Goal: Information Seeking & Learning: Find specific fact

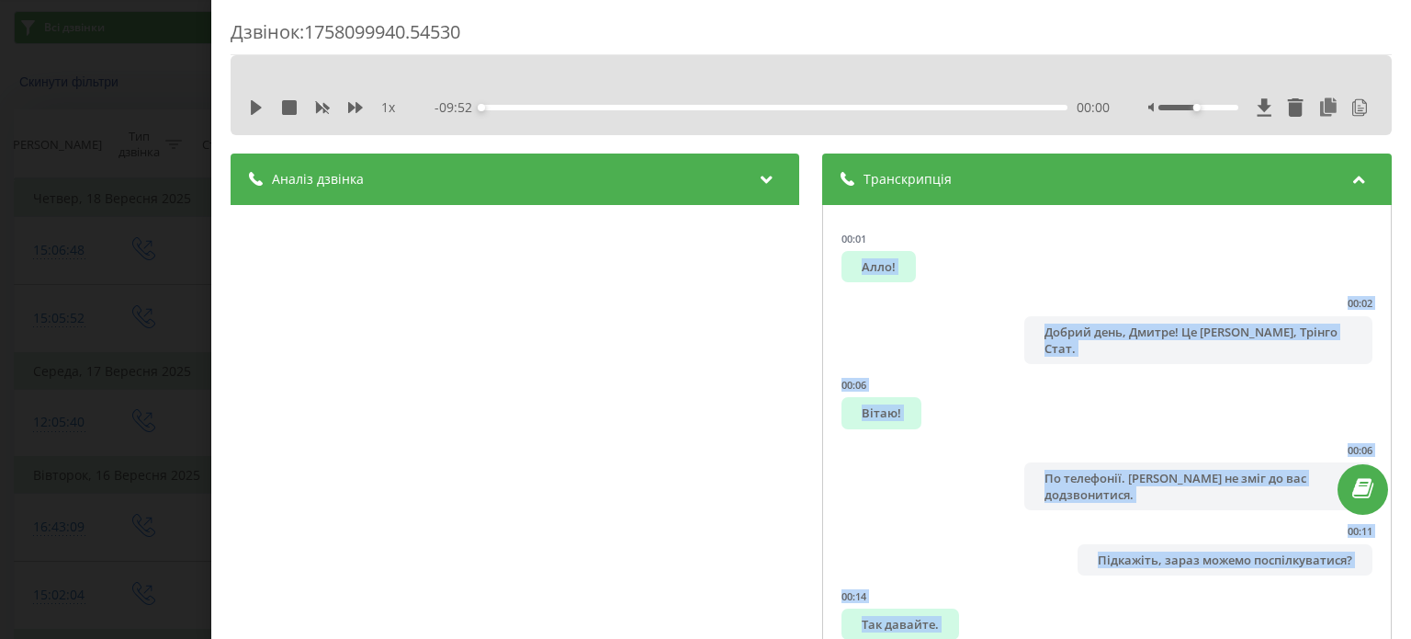
scroll to position [6055, 0]
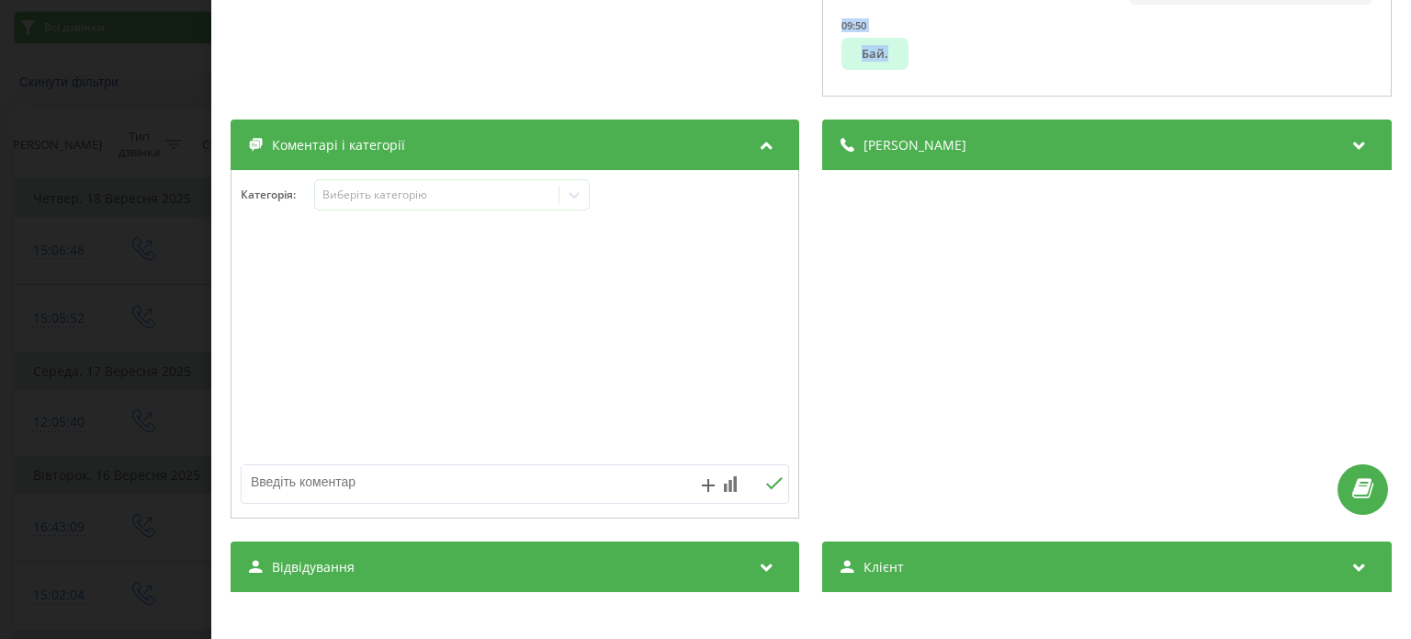
click at [183, 130] on div "Дзвінок : 1758099940.54530 1 x - 09:52 00:00 00:00 Транскрипція 00:01 Алло! 00:…" at bounding box center [705, 319] width 1411 height 639
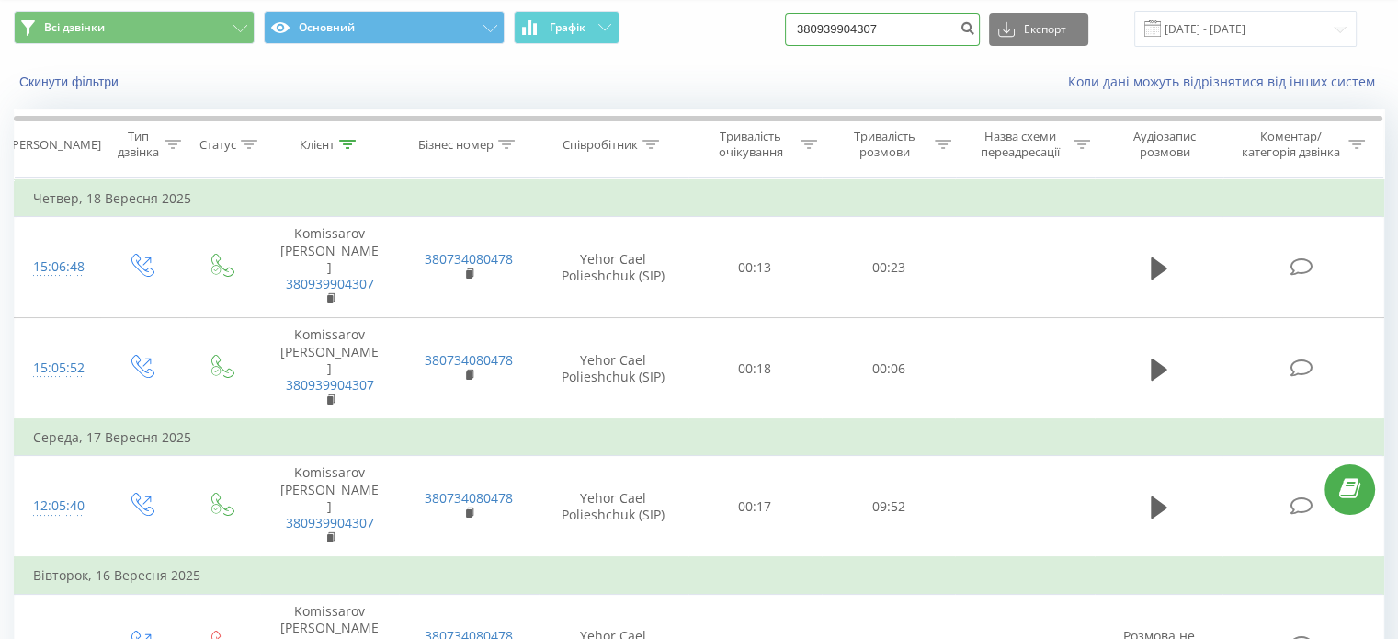
click at [910, 25] on input "380939904307" at bounding box center [882, 29] width 195 height 33
paste input "675068589"
type input "380675068589"
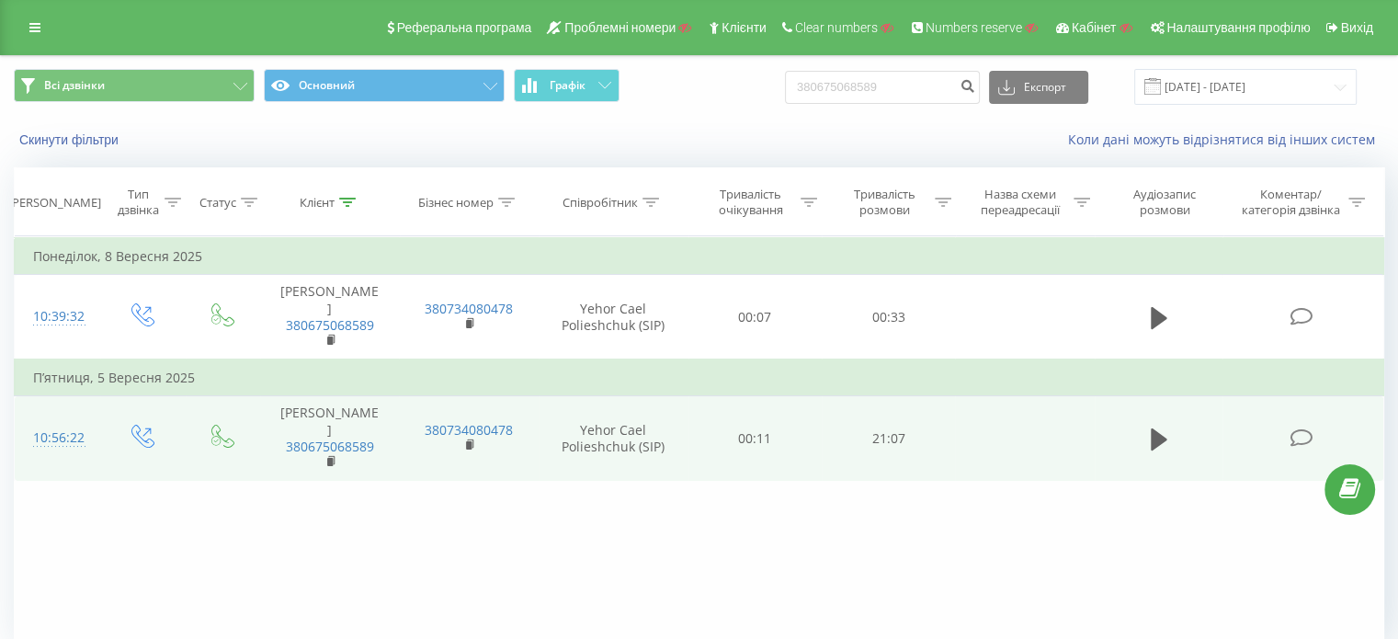
click at [1299, 436] on icon at bounding box center [1300, 437] width 23 height 19
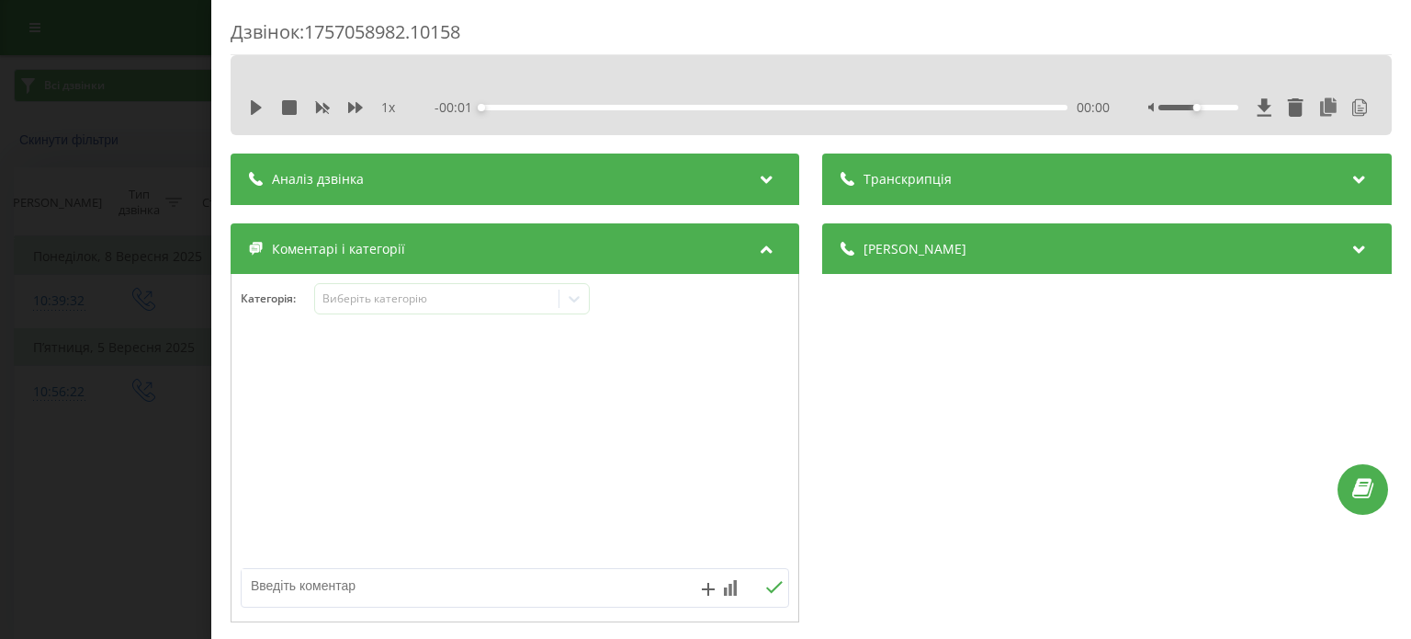
click at [48, 89] on div "Дзвінок : 1757058982.10158 1 x - 00:01 00:00 00:00 Транскрипція 00:00 Алло. 00:…" at bounding box center [705, 319] width 1411 height 639
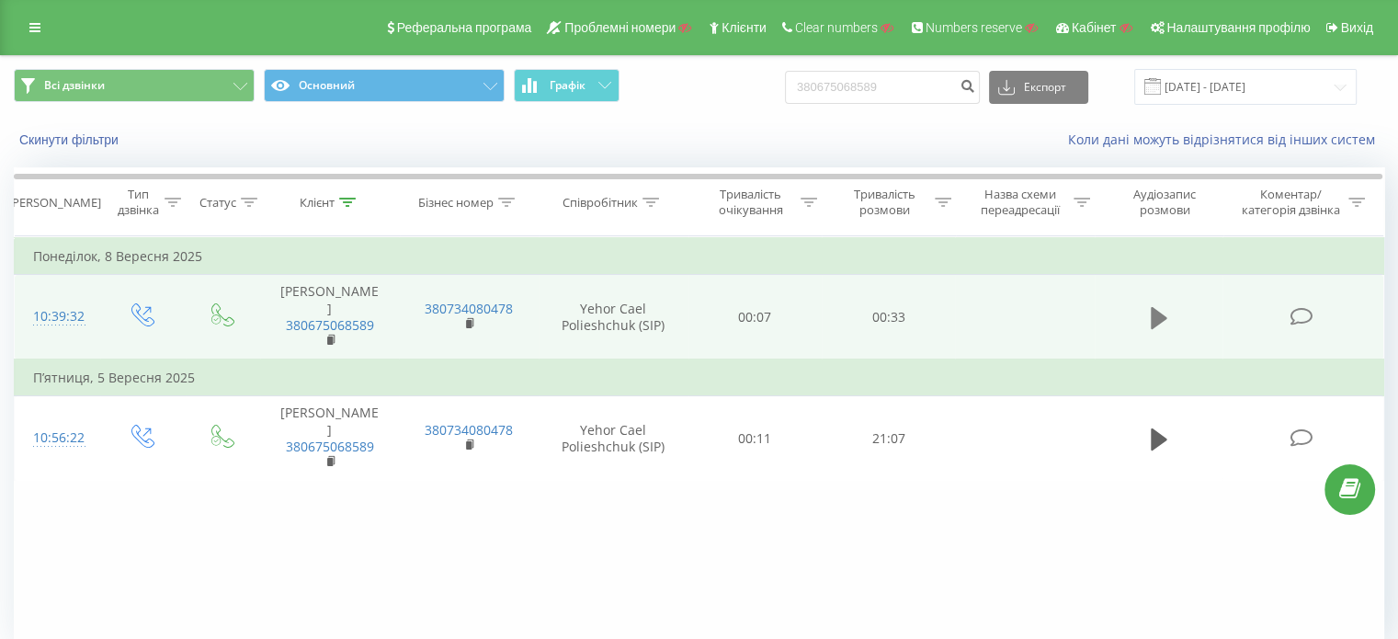
click at [1165, 310] on icon at bounding box center [1158, 318] width 17 height 26
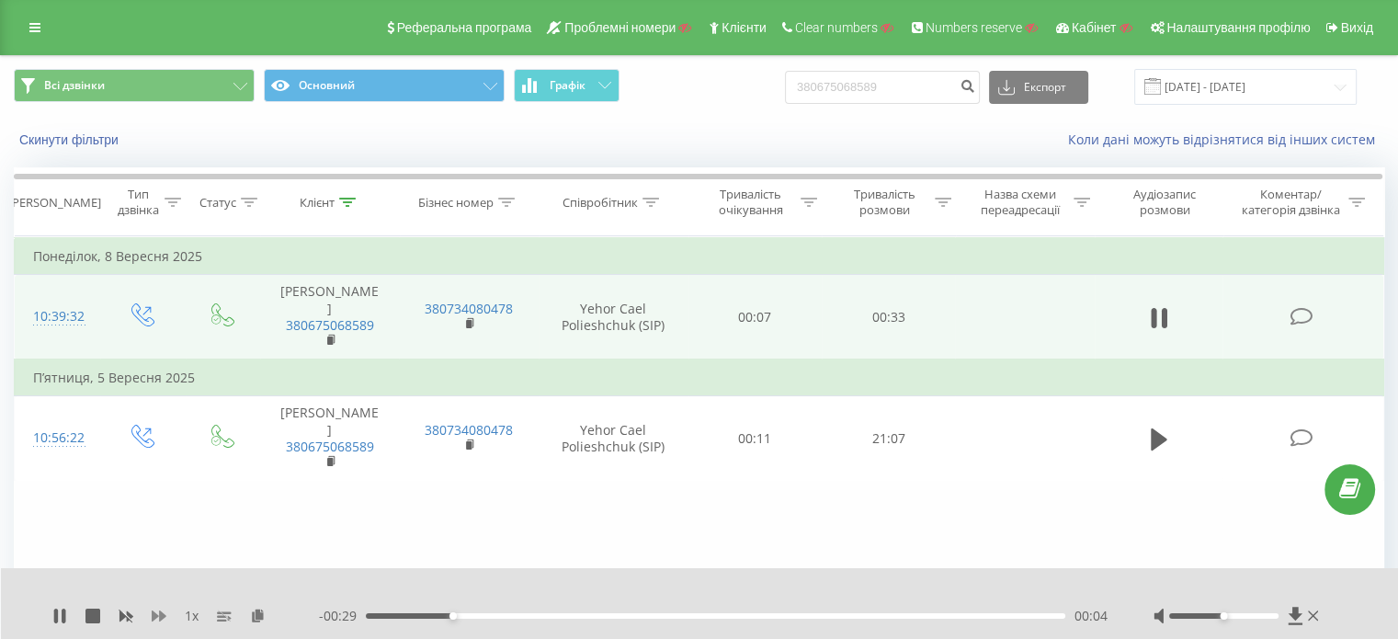
click at [157, 613] on icon at bounding box center [159, 615] width 15 height 15
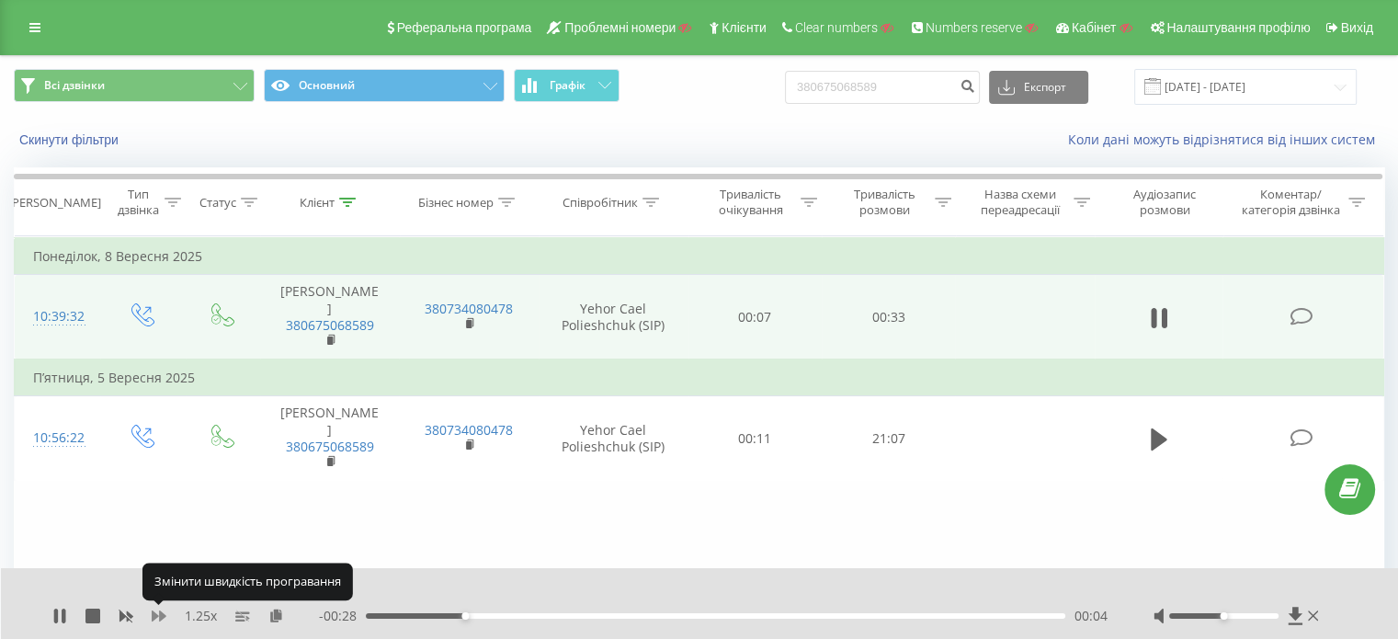
click at [157, 613] on icon at bounding box center [159, 615] width 15 height 15
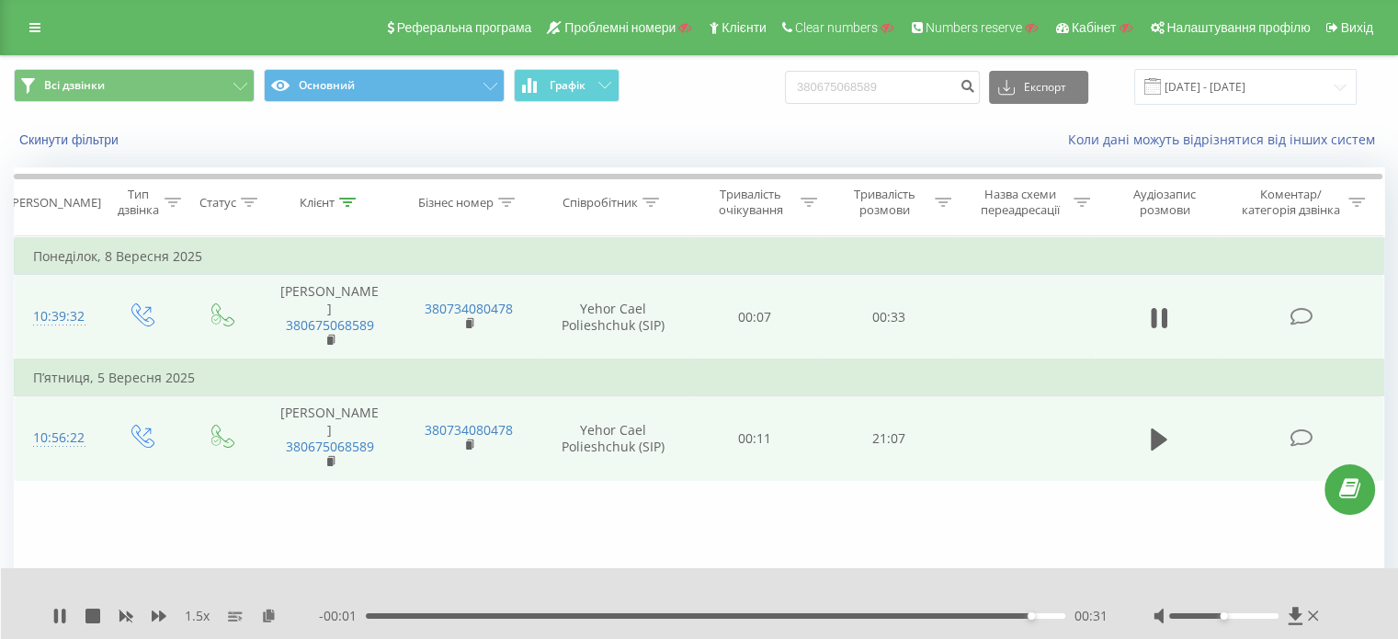
click at [1293, 431] on icon at bounding box center [1300, 437] width 23 height 19
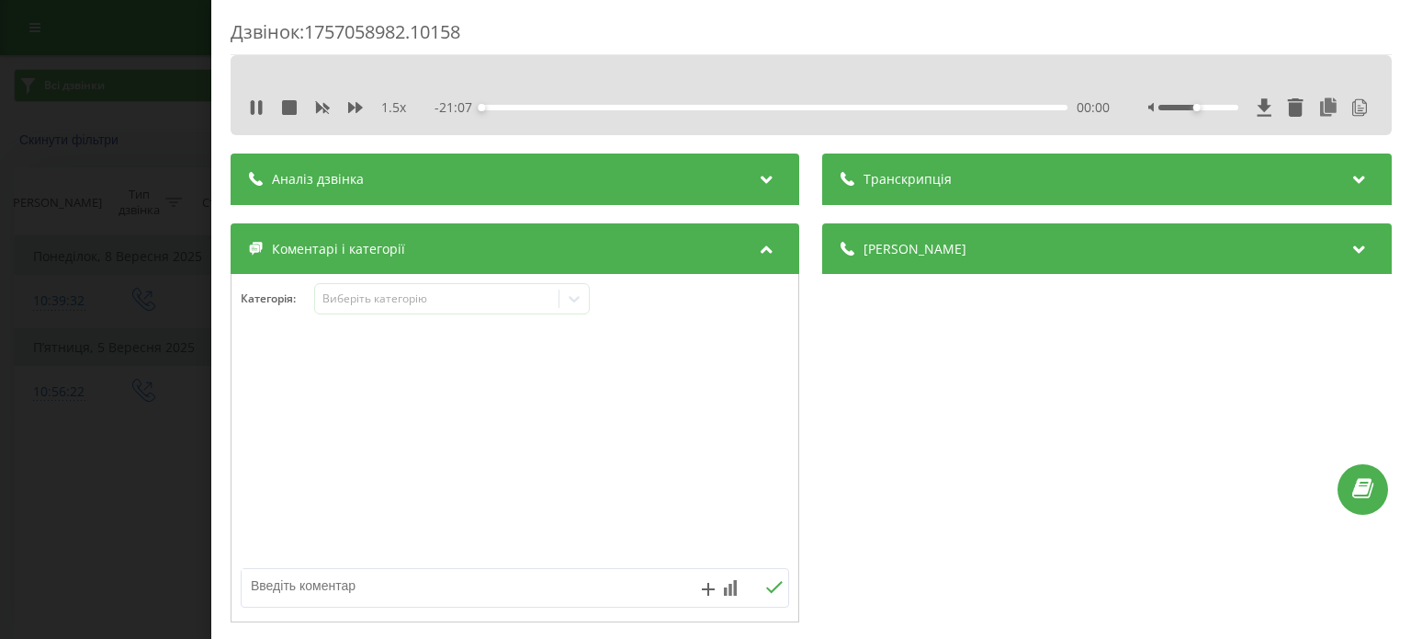
click at [876, 164] on div "Транскрипція" at bounding box center [1107, 178] width 569 height 51
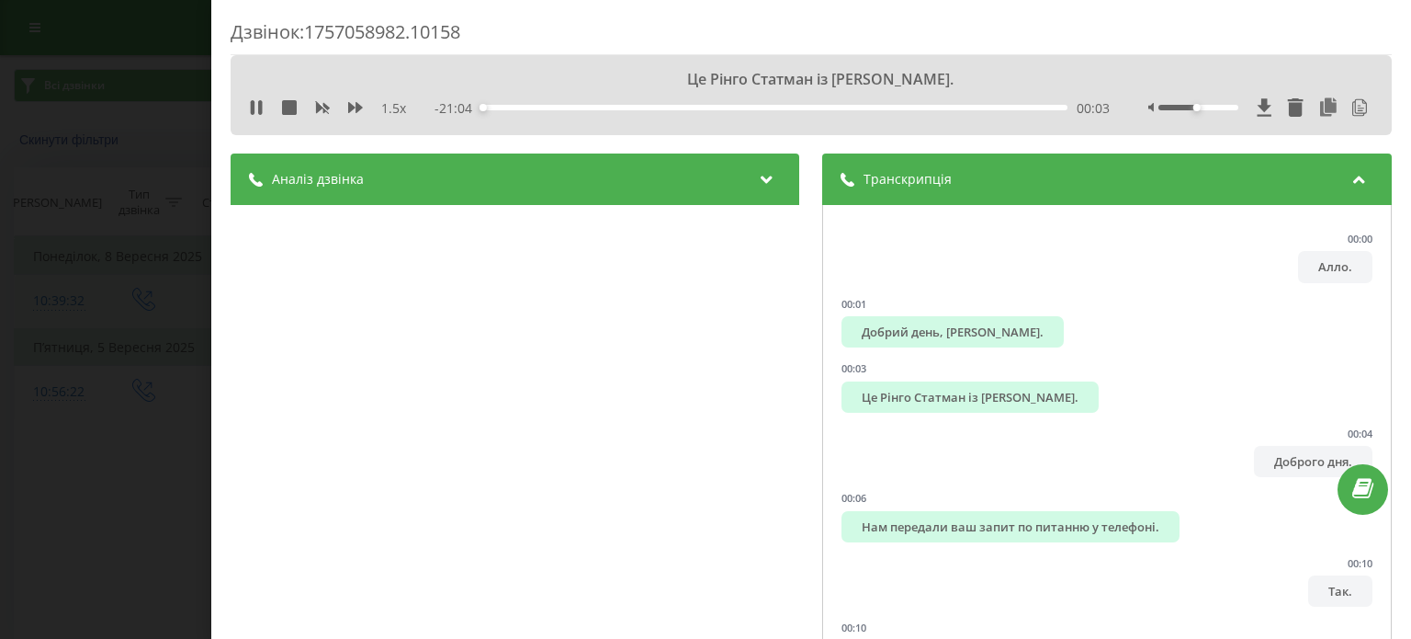
click at [62, 189] on div "Дзвінок : 1757058982.10158 Це Рінго Статман із Батті Єгор. 1.5 x - 21:04 00:03 …" at bounding box center [705, 319] width 1411 height 639
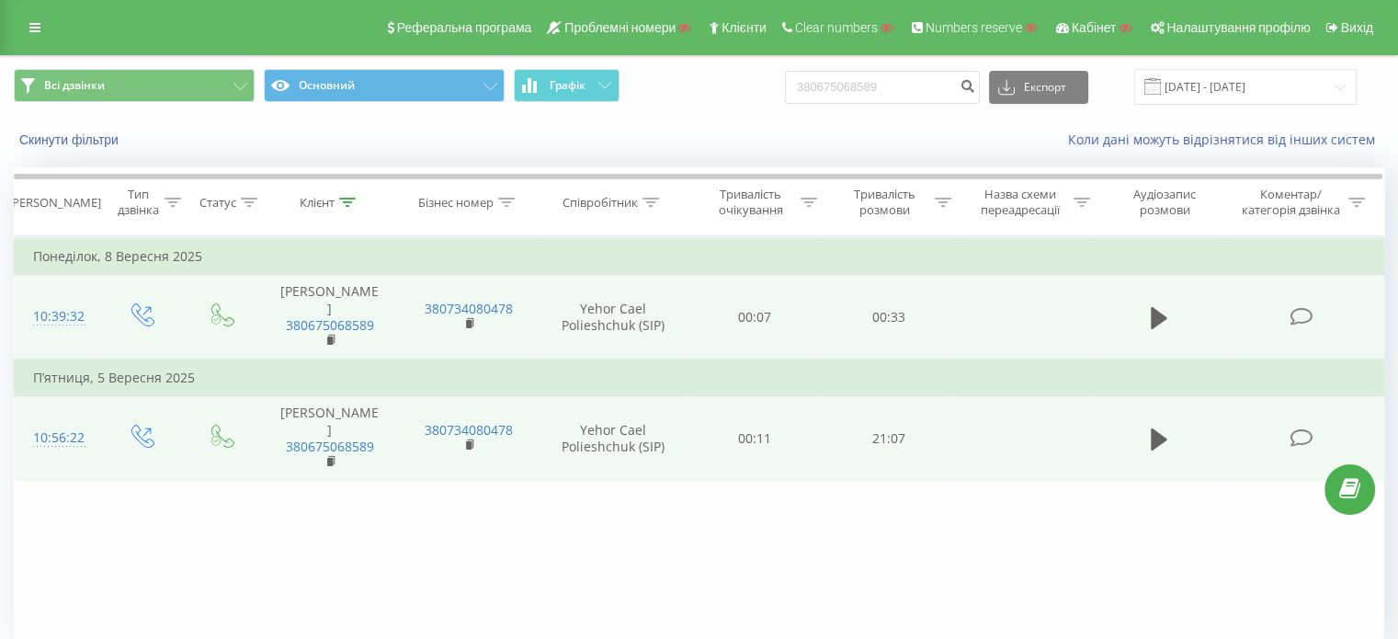
click at [1300, 436] on icon at bounding box center [1300, 437] width 23 height 19
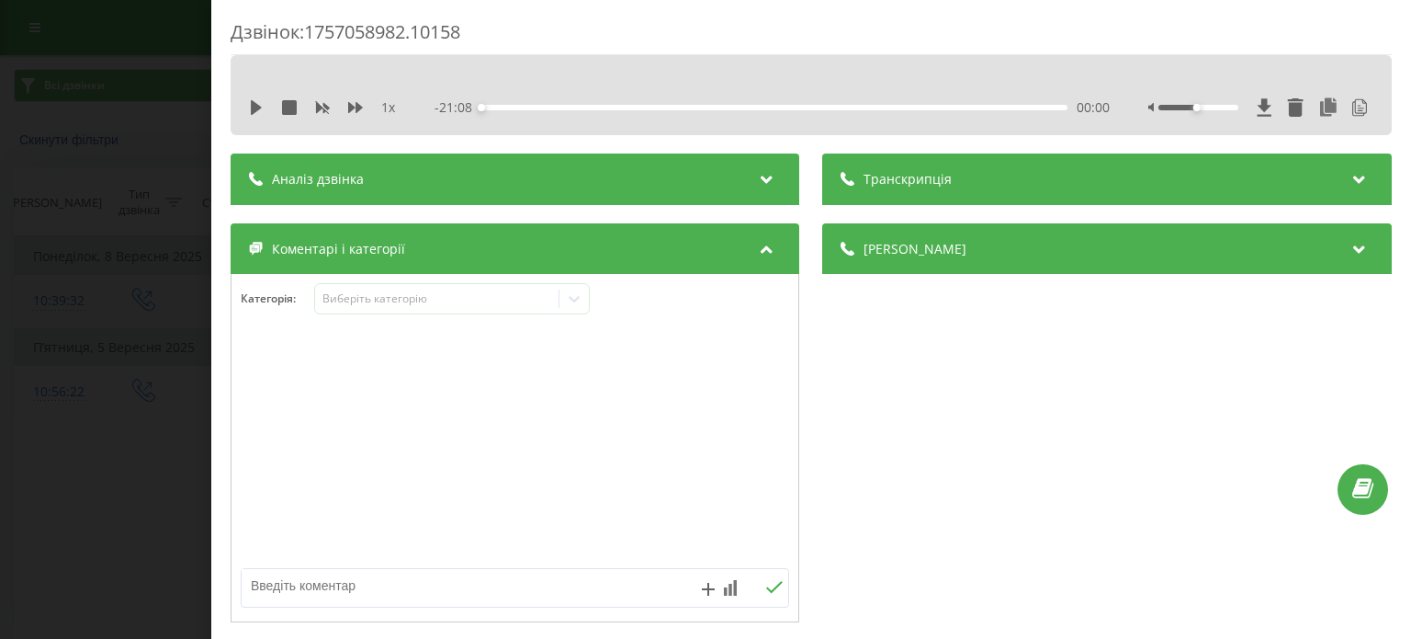
click at [992, 166] on div "Транскрипція" at bounding box center [1107, 178] width 569 height 51
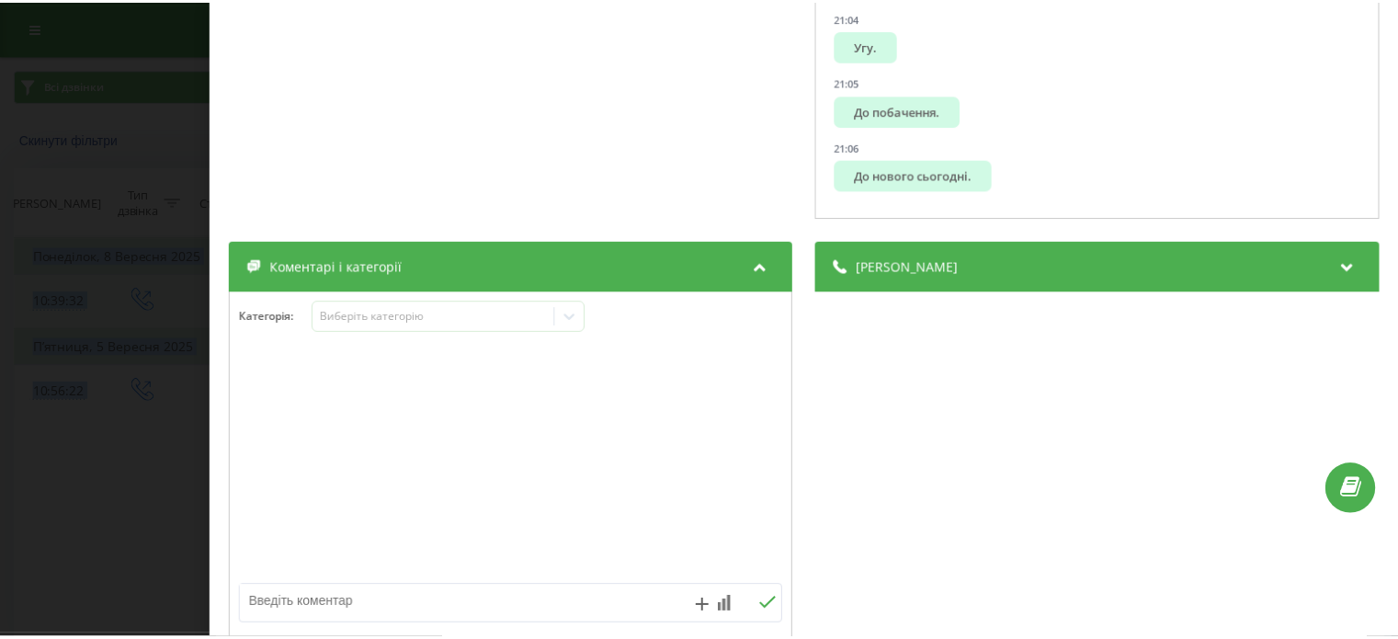
scroll to position [634, 0]
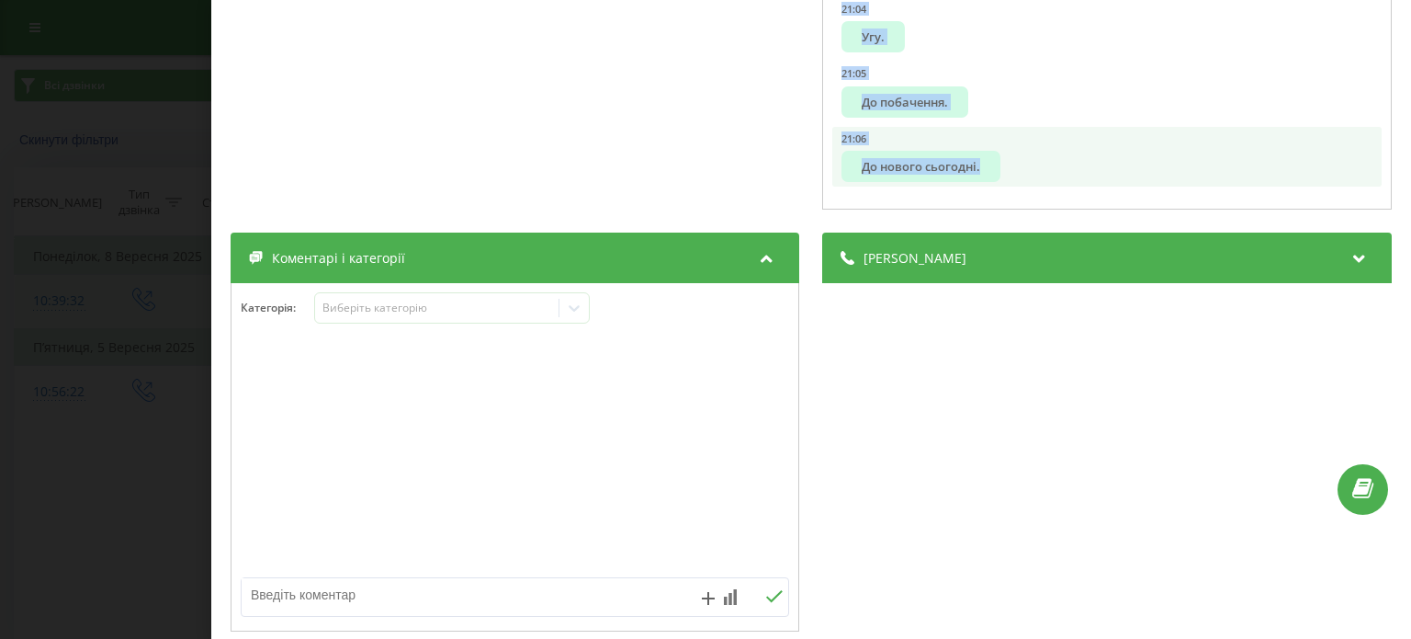
drag, startPoint x: 843, startPoint y: 234, endPoint x: 1183, endPoint y: 147, distance: 351.9
copy ul "Алло. 00:01 Добрий день, Ольга. 00:03 Це Рінго Статман із Батті Єгор. 00:04 Доб…"
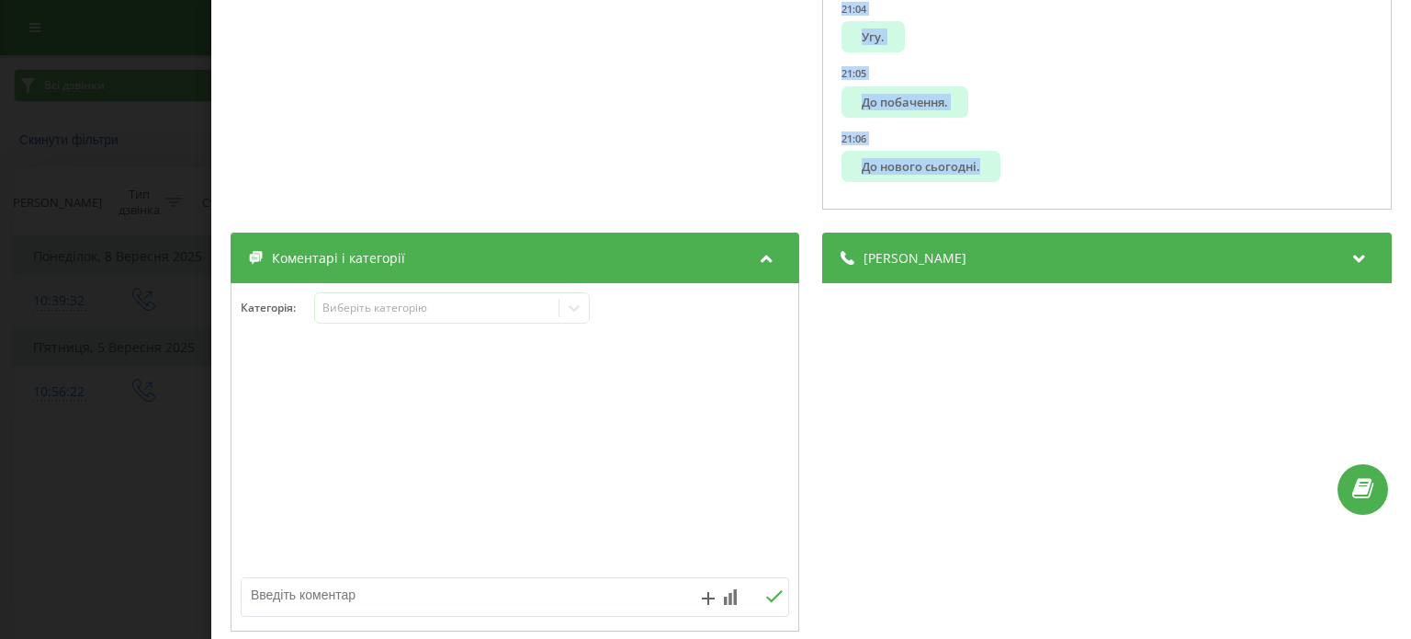
click at [147, 166] on div "Дзвінок : 1757058982.10158 1 x - 21:08 00:00 00:00 Транскрипція 00:00 Алло. 00:…" at bounding box center [705, 319] width 1411 height 639
